Goal: Task Accomplishment & Management: Use online tool/utility

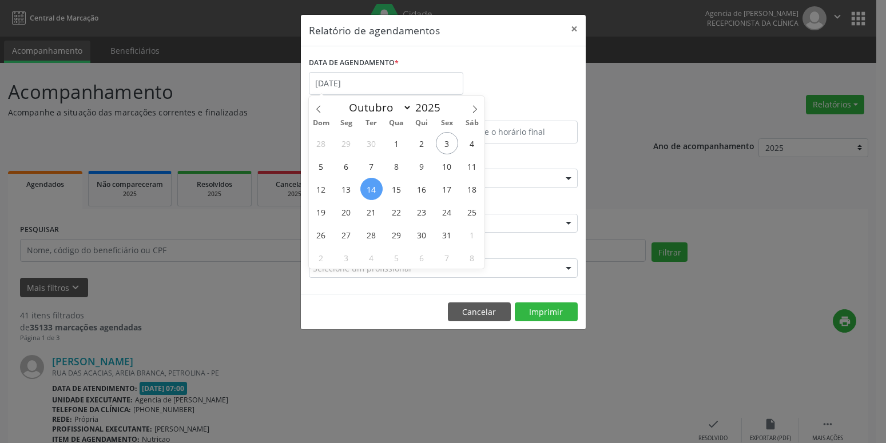
select select "9"
click at [451, 164] on span "10" at bounding box center [447, 166] width 22 height 22
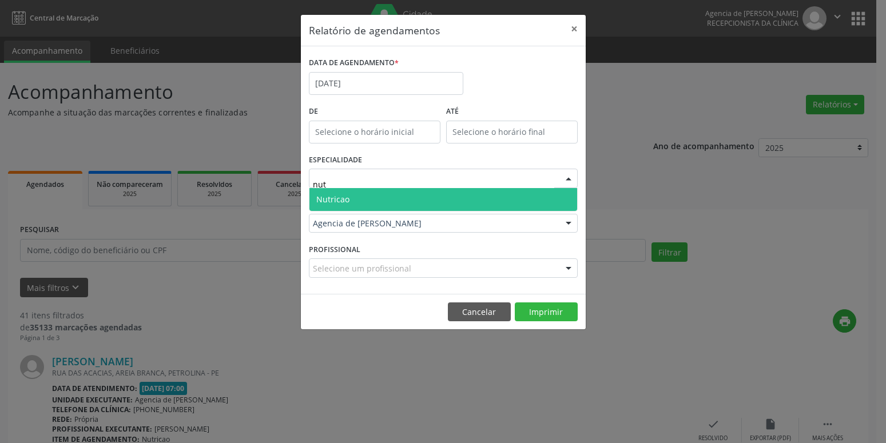
click at [369, 198] on span "Nutricao" at bounding box center [444, 199] width 268 height 23
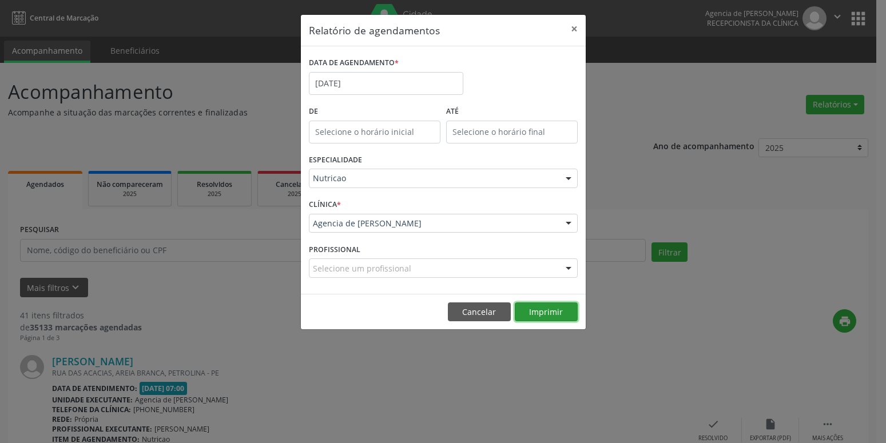
click at [539, 310] on button "Imprimir" at bounding box center [546, 312] width 63 height 19
click at [383, 88] on input "[DATE]" at bounding box center [386, 83] width 154 height 23
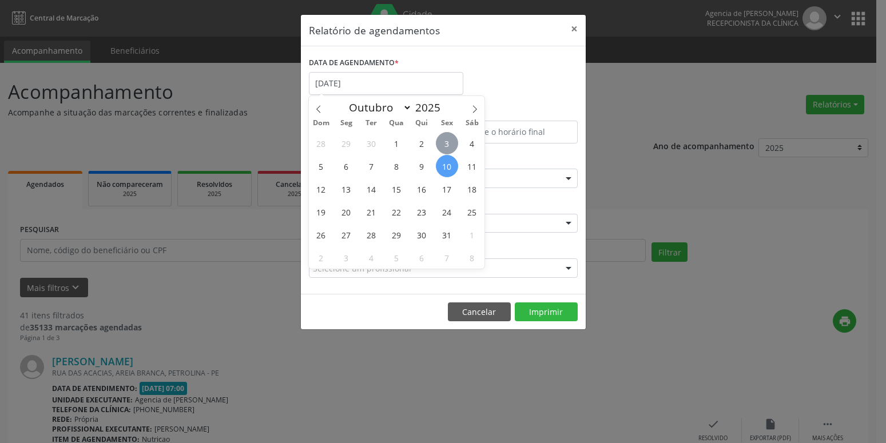
click at [447, 146] on span "3" at bounding box center [447, 143] width 22 height 22
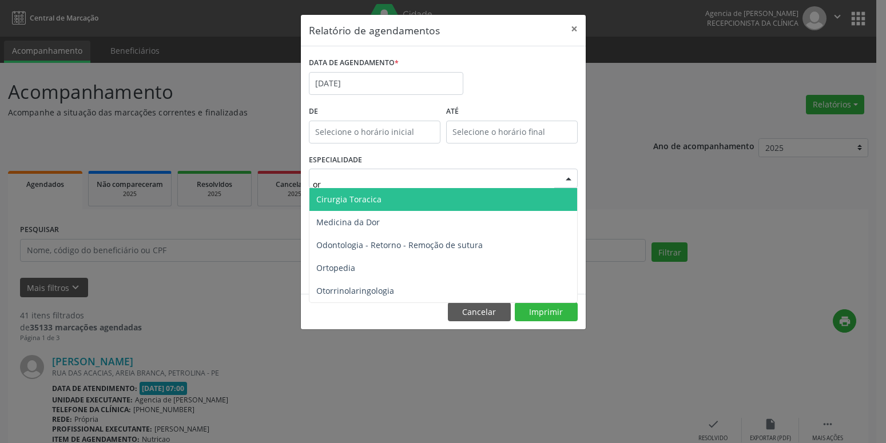
type input "ort"
click at [384, 192] on span "Ortopedia" at bounding box center [444, 199] width 268 height 23
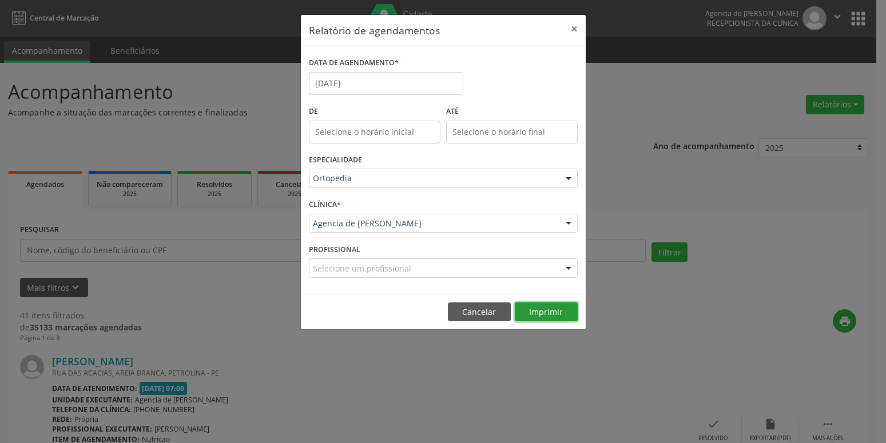
click at [555, 314] on button "Imprimir" at bounding box center [546, 312] width 63 height 19
click at [571, 25] on button "×" at bounding box center [574, 29] width 23 height 28
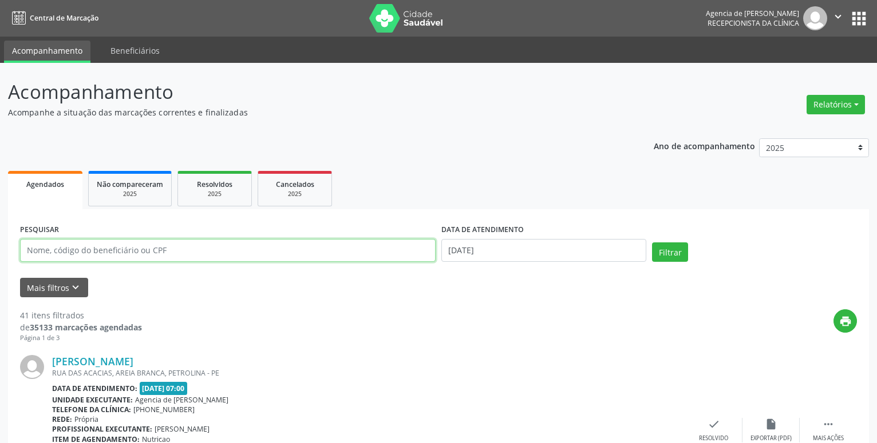
click at [195, 253] on input "text" at bounding box center [227, 250] width 415 height 23
type input "30351073434"
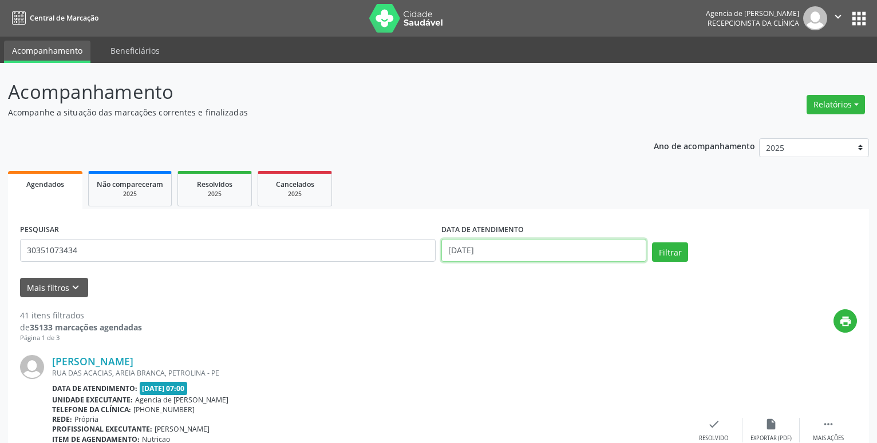
click at [550, 251] on input "[DATE]" at bounding box center [543, 250] width 205 height 23
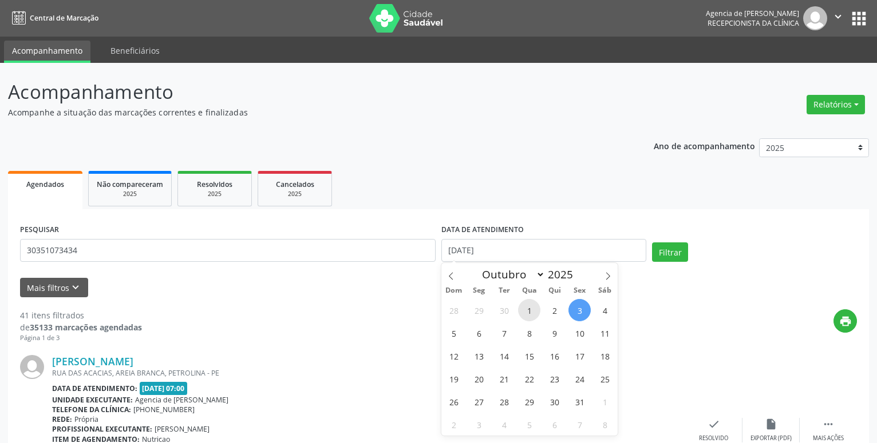
click at [534, 314] on span "1" at bounding box center [529, 310] width 22 height 22
type input "[DATE]"
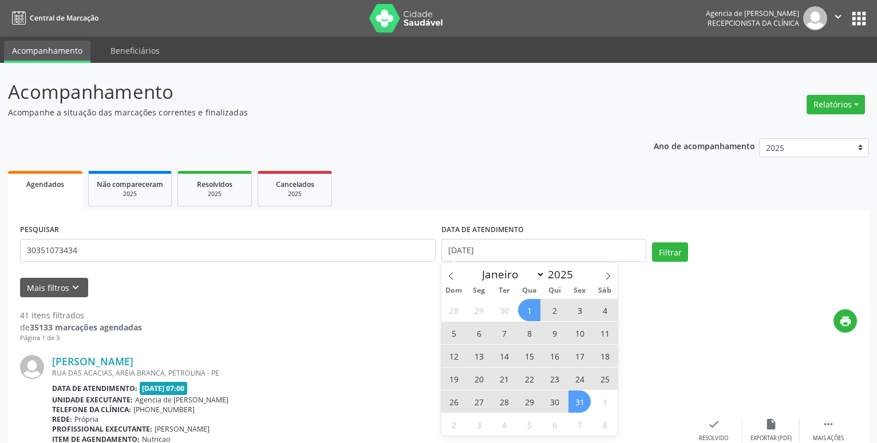
click at [583, 401] on span "31" at bounding box center [579, 402] width 22 height 22
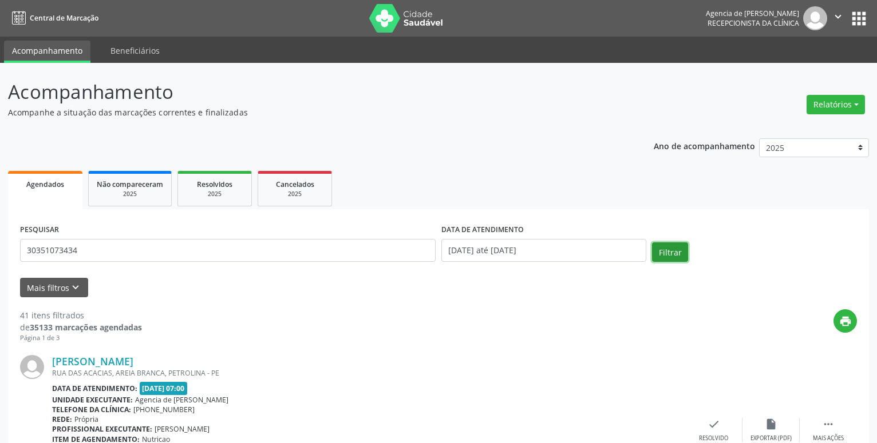
click at [659, 260] on button "Filtrar" at bounding box center [670, 252] width 36 height 19
click at [679, 256] on button "Filtrar" at bounding box center [670, 252] width 36 height 19
click at [837, 107] on button "Relatórios" at bounding box center [835, 104] width 58 height 19
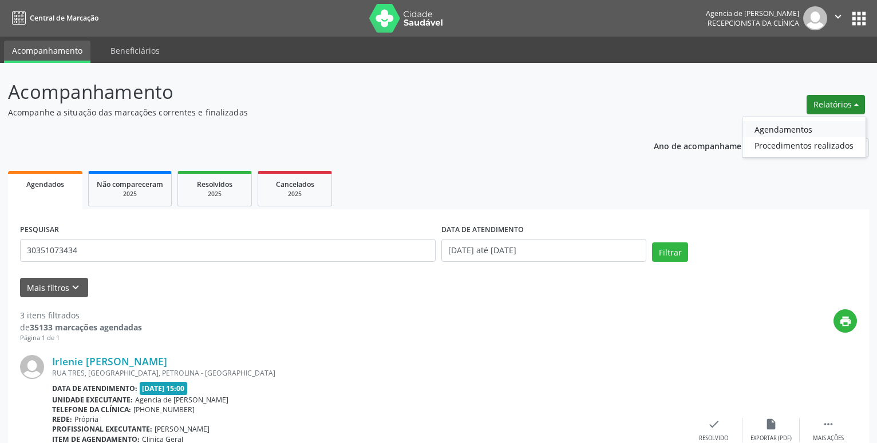
click at [778, 133] on link "Agendamentos" at bounding box center [803, 129] width 123 height 16
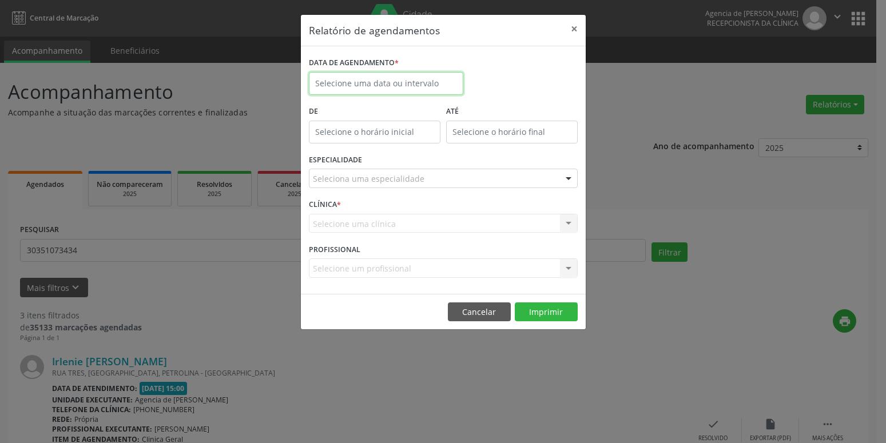
click at [397, 86] on input "text" at bounding box center [386, 83] width 154 height 23
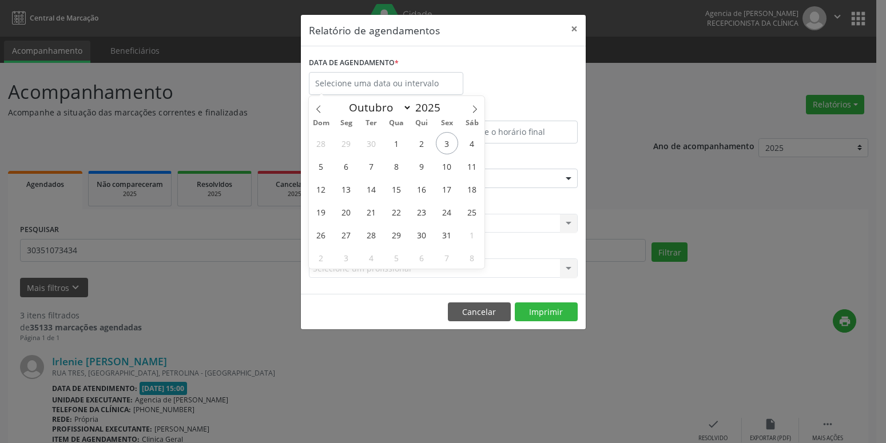
select select "9"
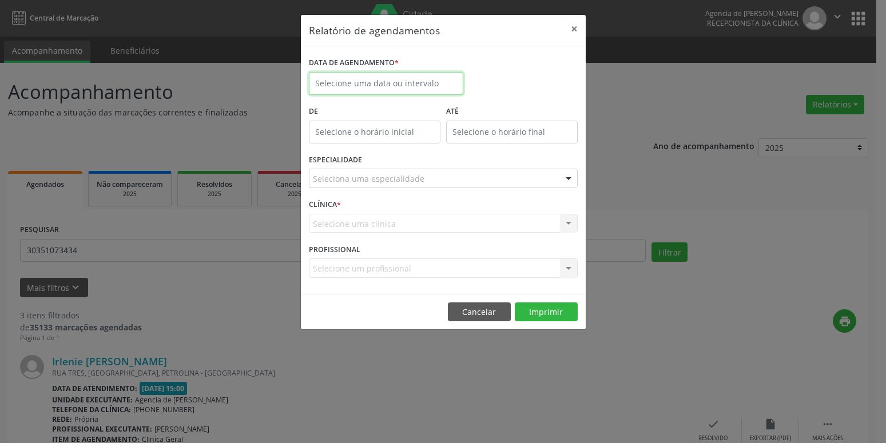
click at [396, 89] on input "text" at bounding box center [386, 83] width 154 height 23
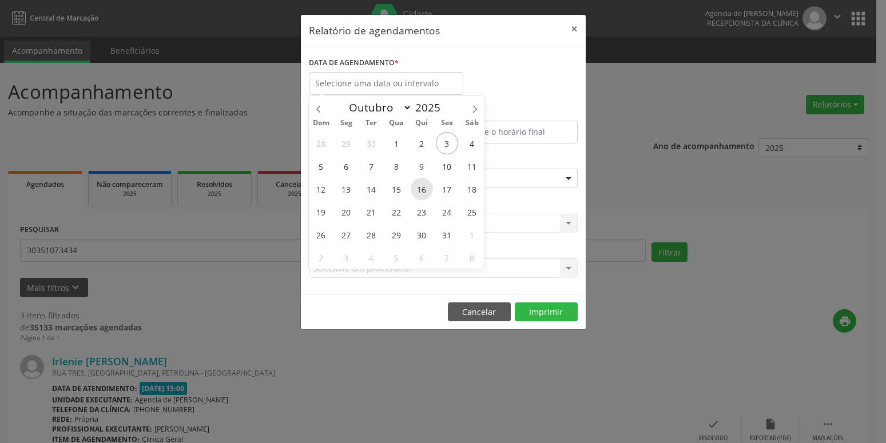
click at [418, 191] on span "16" at bounding box center [422, 189] width 22 height 22
type input "[DATE]"
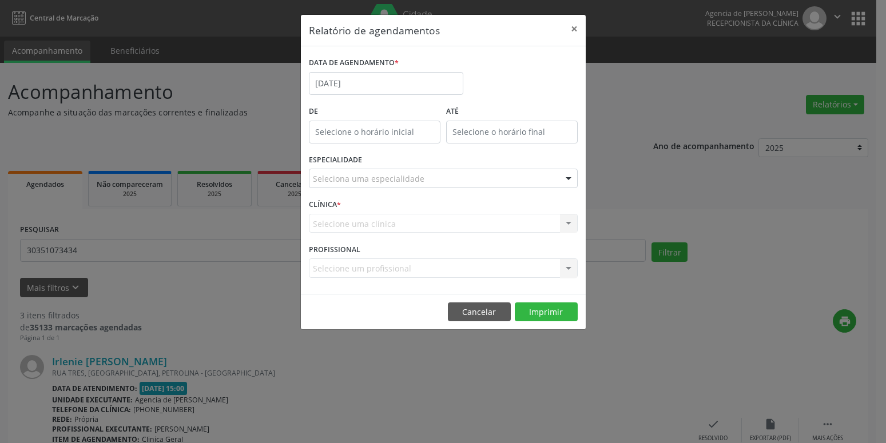
click at [420, 181] on div "Seleciona uma especialidade" at bounding box center [443, 178] width 269 height 19
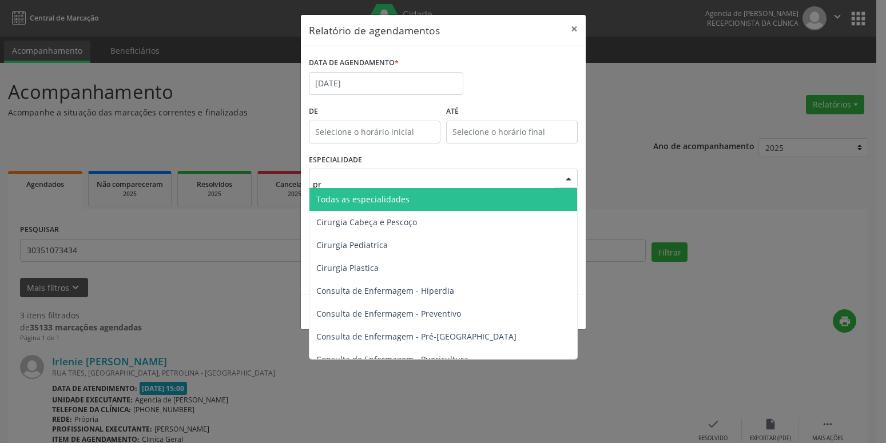
type input "pre"
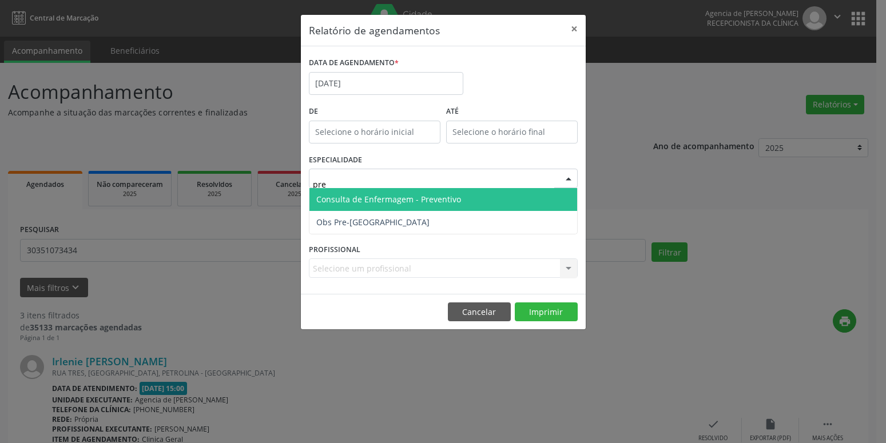
click at [477, 204] on span "Consulta de Enfermagem - Preventivo" at bounding box center [444, 199] width 268 height 23
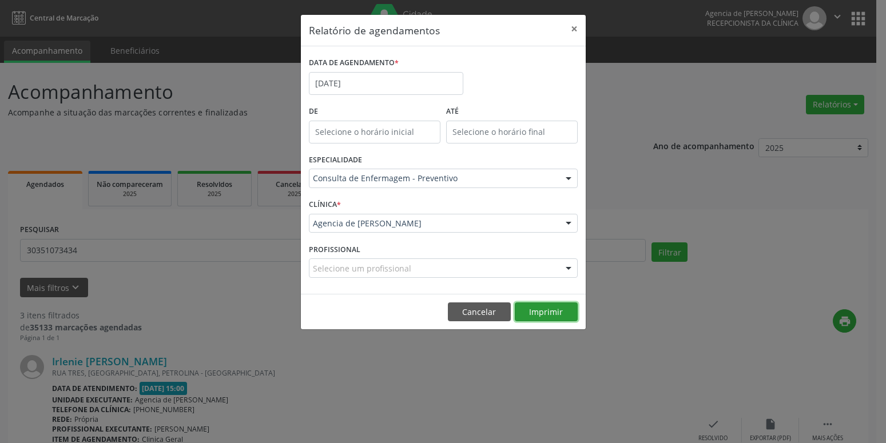
click at [543, 320] on button "Imprimir" at bounding box center [546, 312] width 63 height 19
click at [372, 78] on input "[DATE]" at bounding box center [386, 83] width 154 height 23
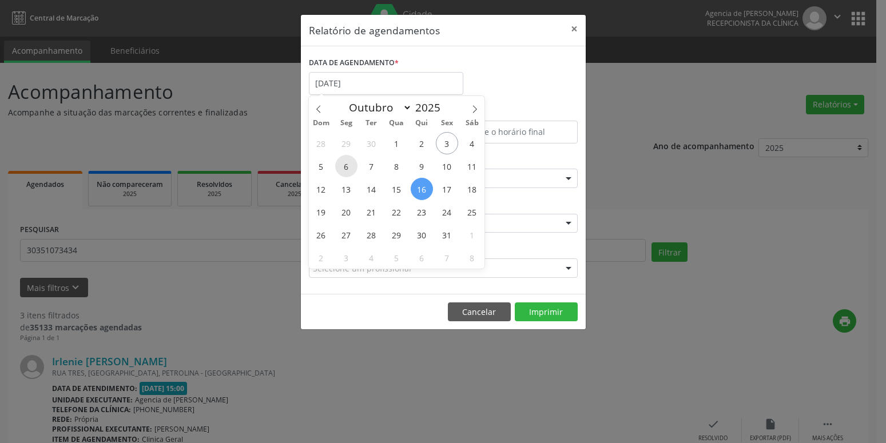
click at [354, 166] on span "6" at bounding box center [346, 166] width 22 height 22
type input "[DATE]"
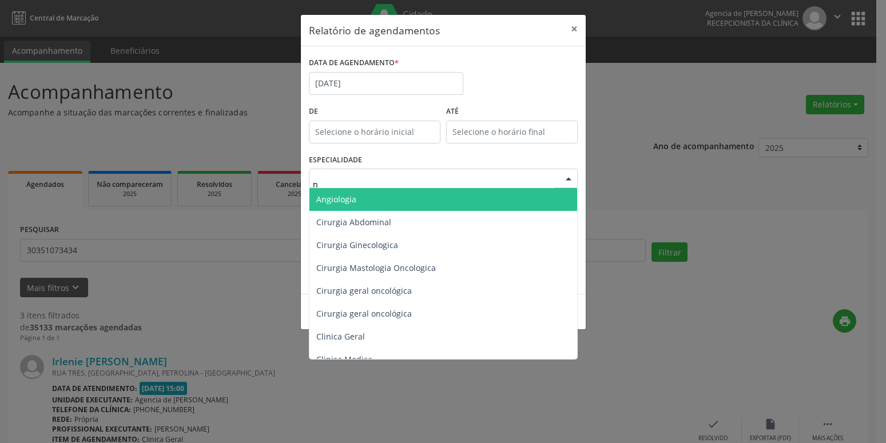
type input "nu"
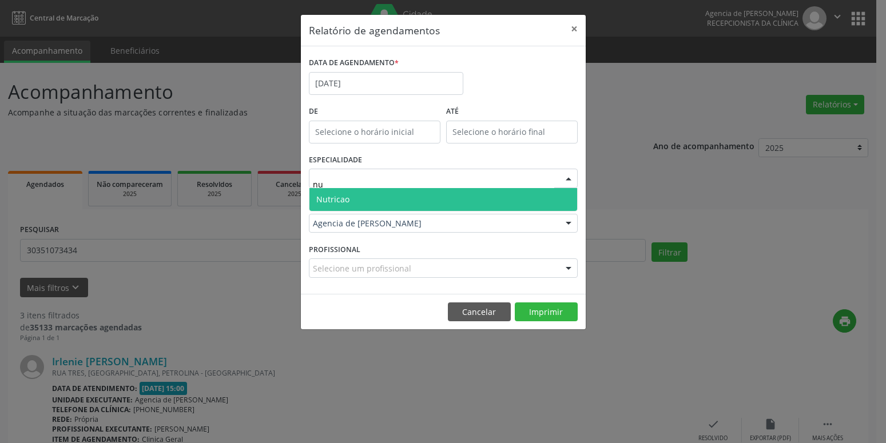
click at [366, 200] on span "Nutricao" at bounding box center [444, 199] width 268 height 23
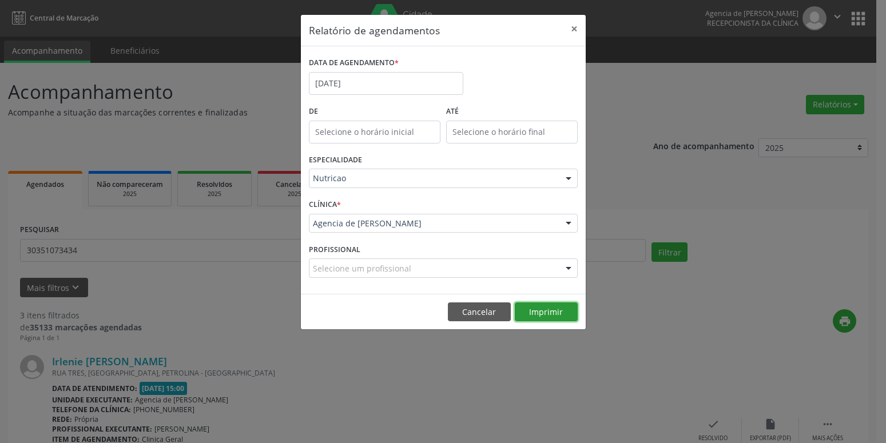
click at [553, 306] on button "Imprimir" at bounding box center [546, 312] width 63 height 19
